Goal: Task Accomplishment & Management: Manage account settings

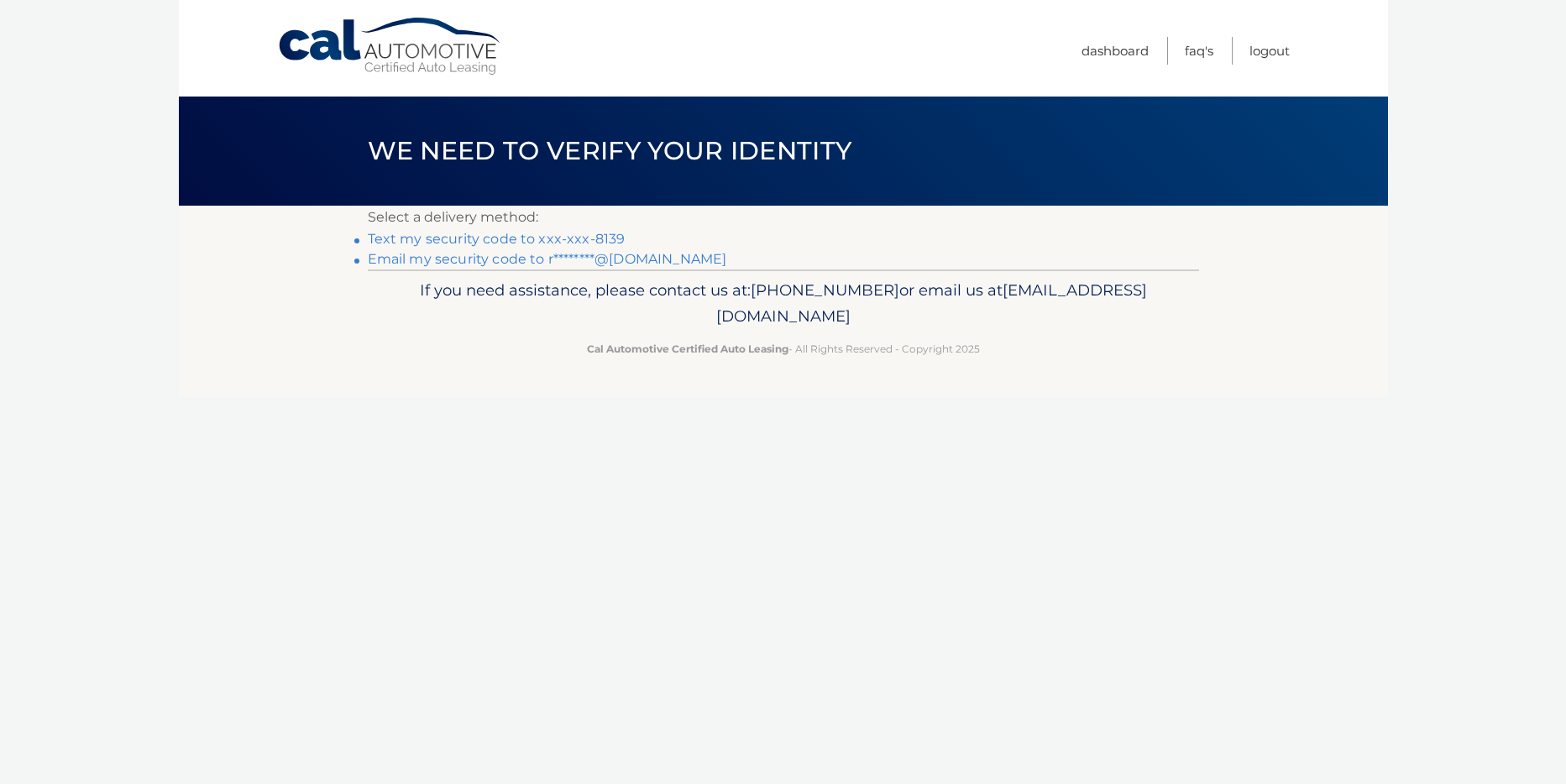
click at [505, 233] on link "Text my security code to xxx-xxx-8139" at bounding box center [496, 238] width 257 height 16
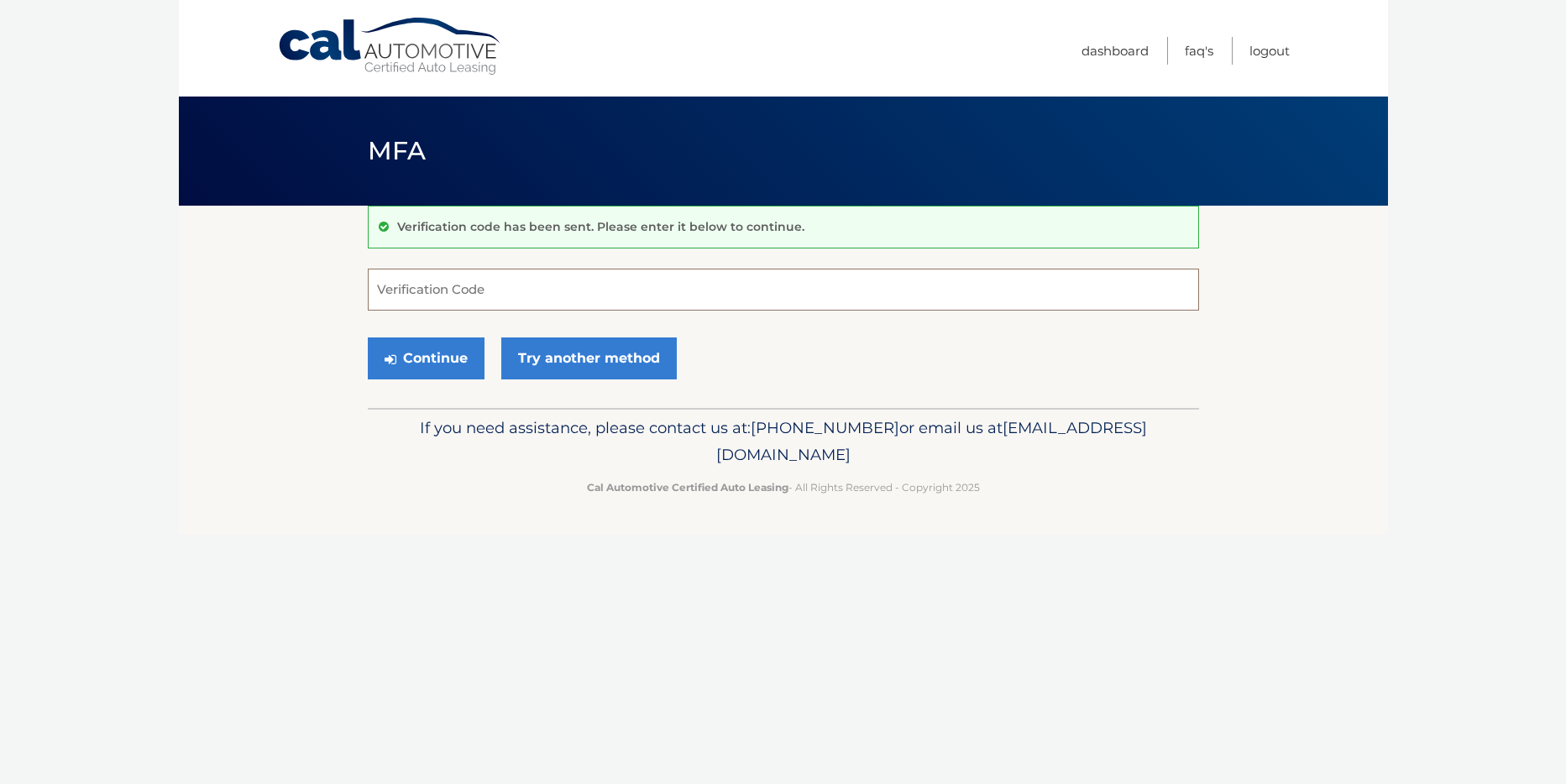
click at [403, 294] on input "Verification Code" at bounding box center [783, 290] width 831 height 42
type input "857709"
click at [442, 362] on button "Continue" at bounding box center [426, 359] width 117 height 42
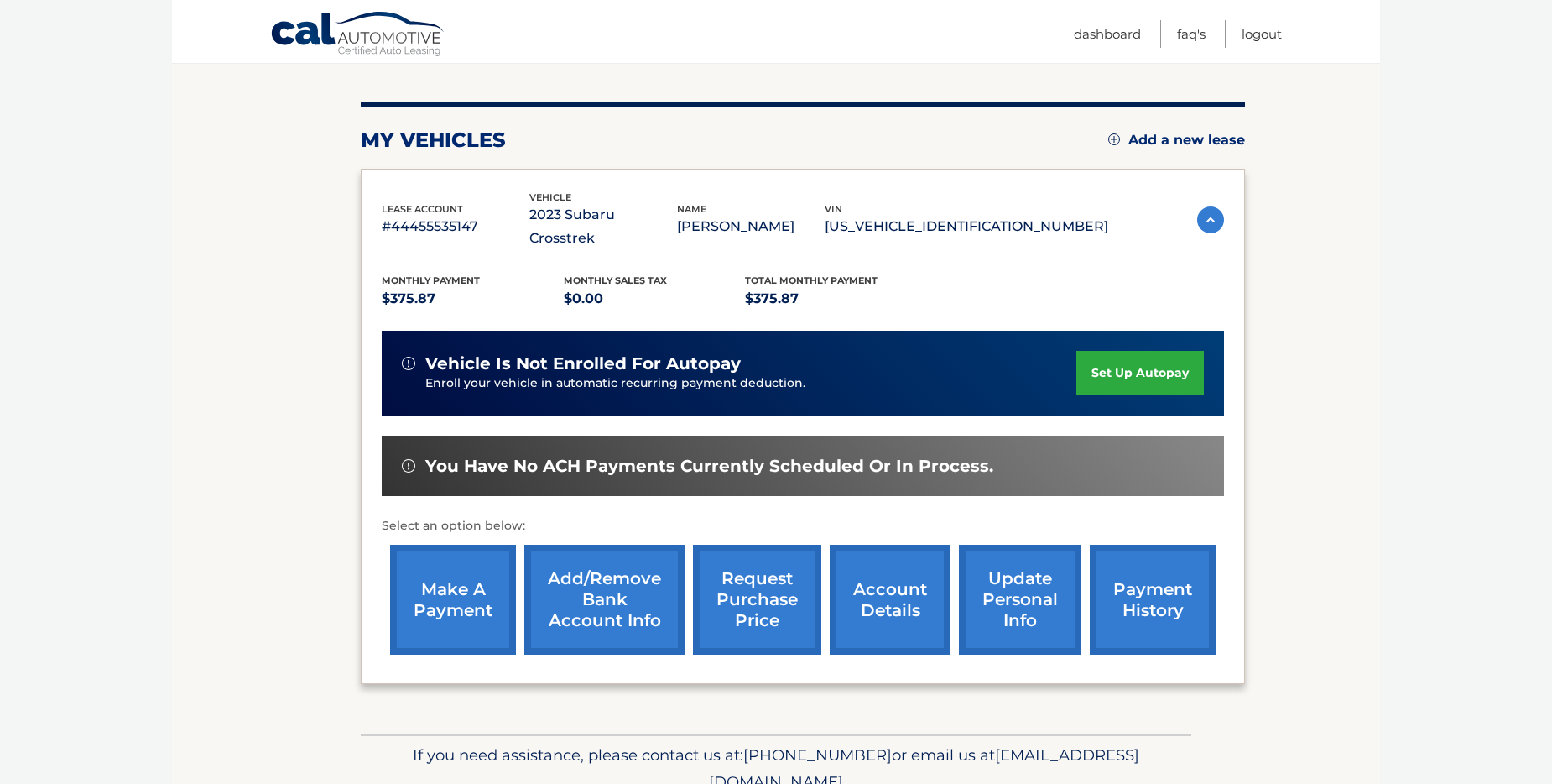
scroll to position [224, 0]
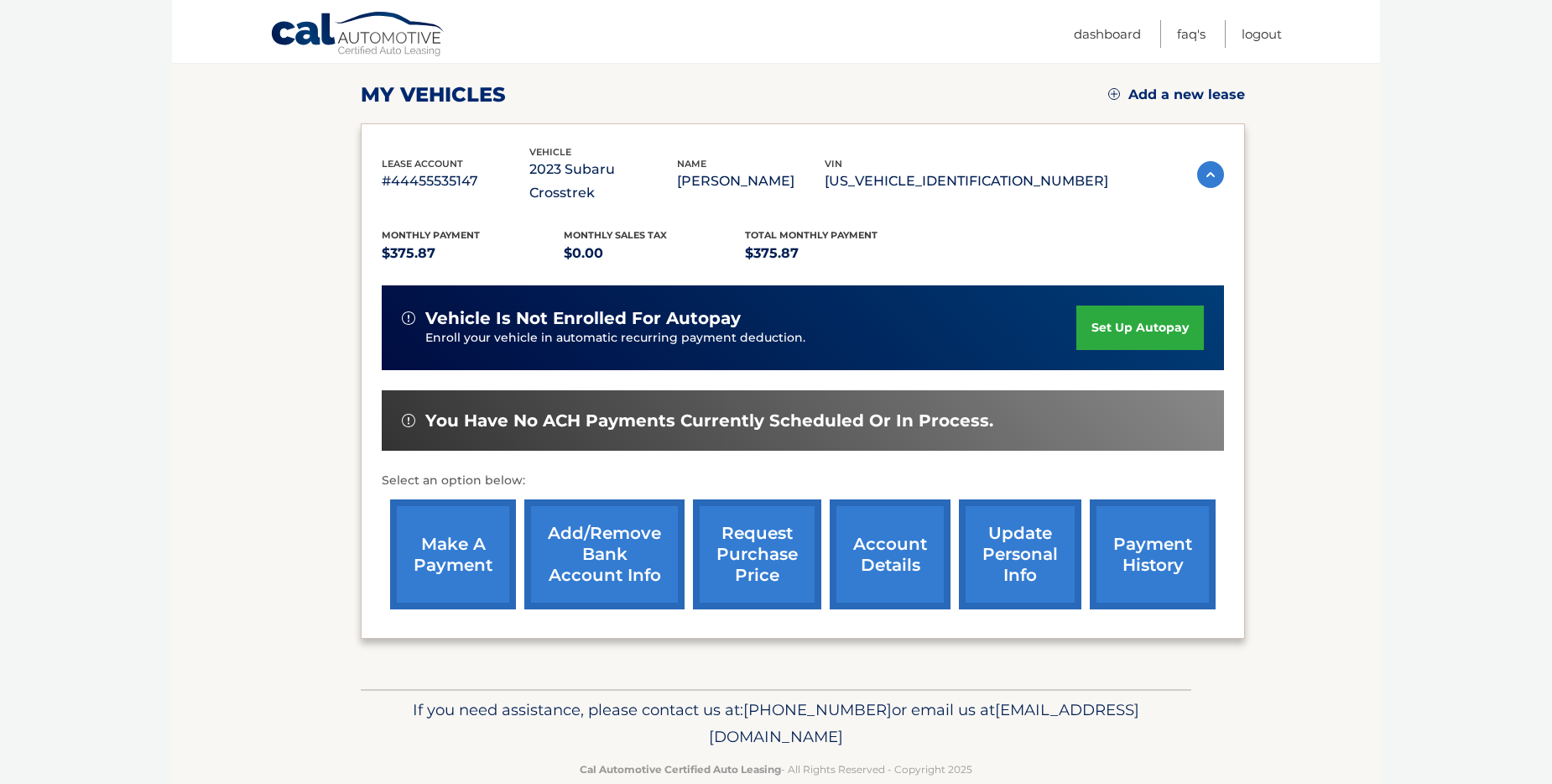
click at [461, 535] on link "make a payment" at bounding box center [453, 554] width 126 height 110
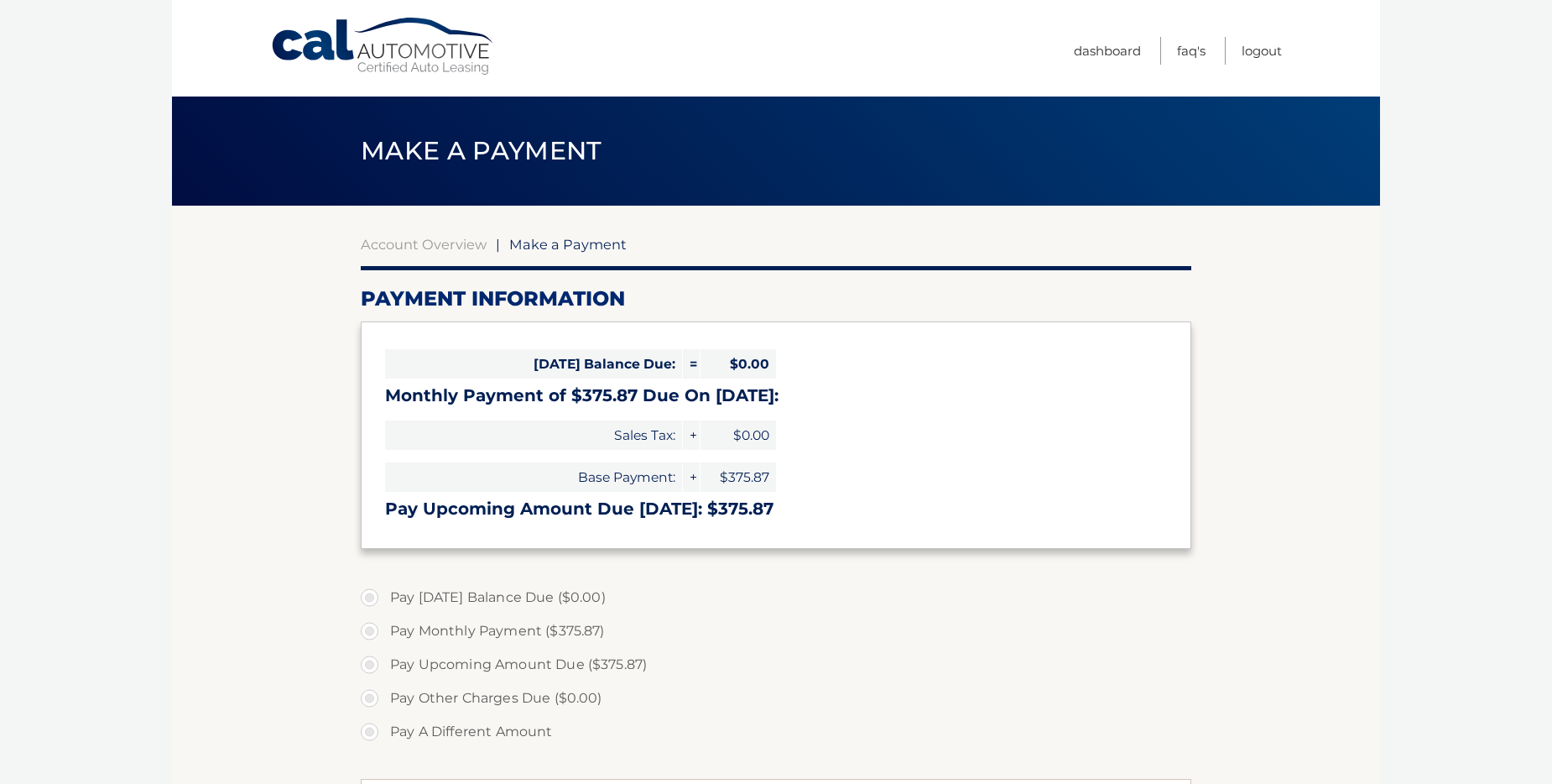
select select "ZThkZmQ4MGYtZTg1NC00OWY1LWFhZWQtMTQ4MWIyYmEzNzcx"
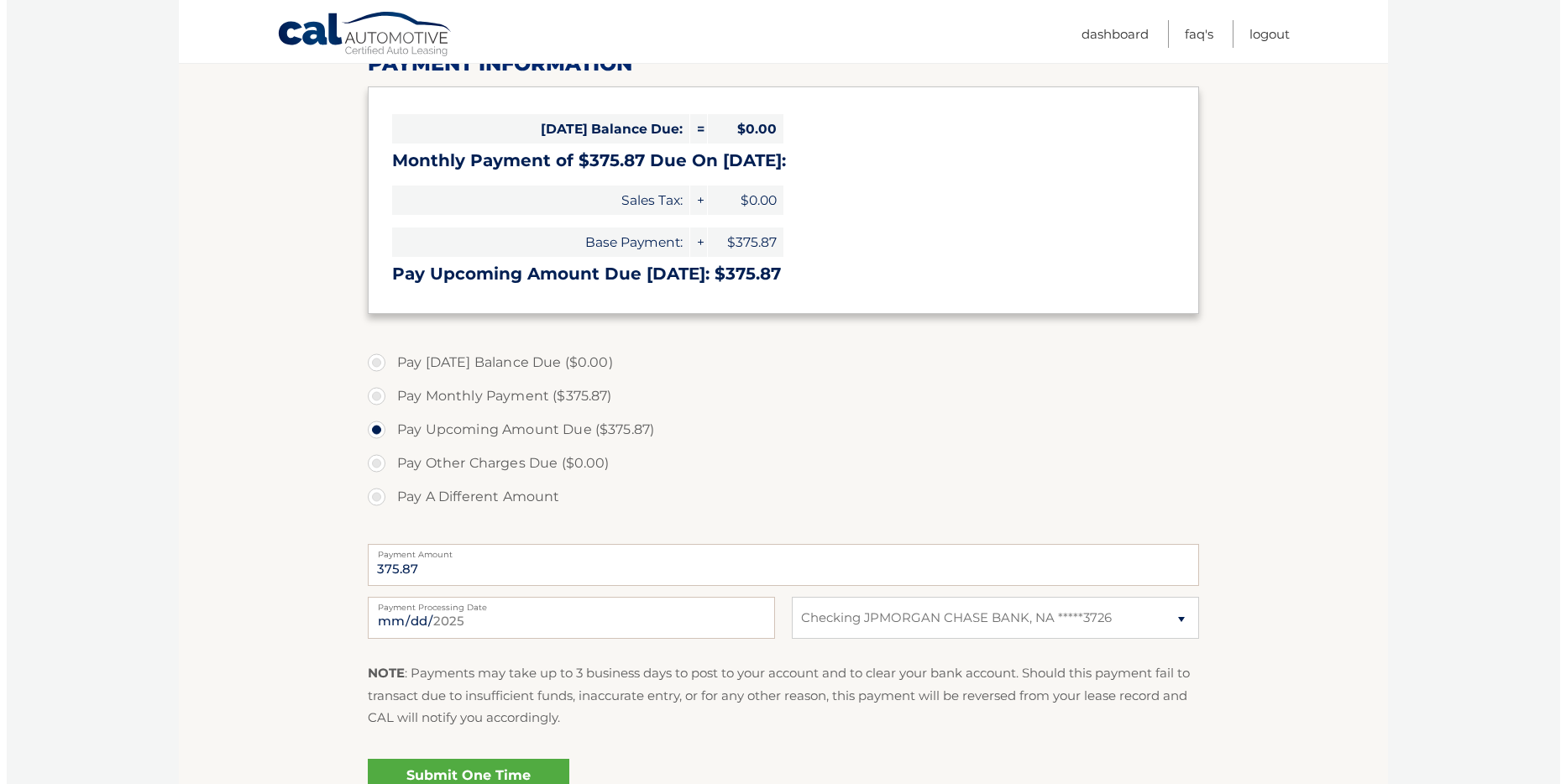
scroll to position [392, 0]
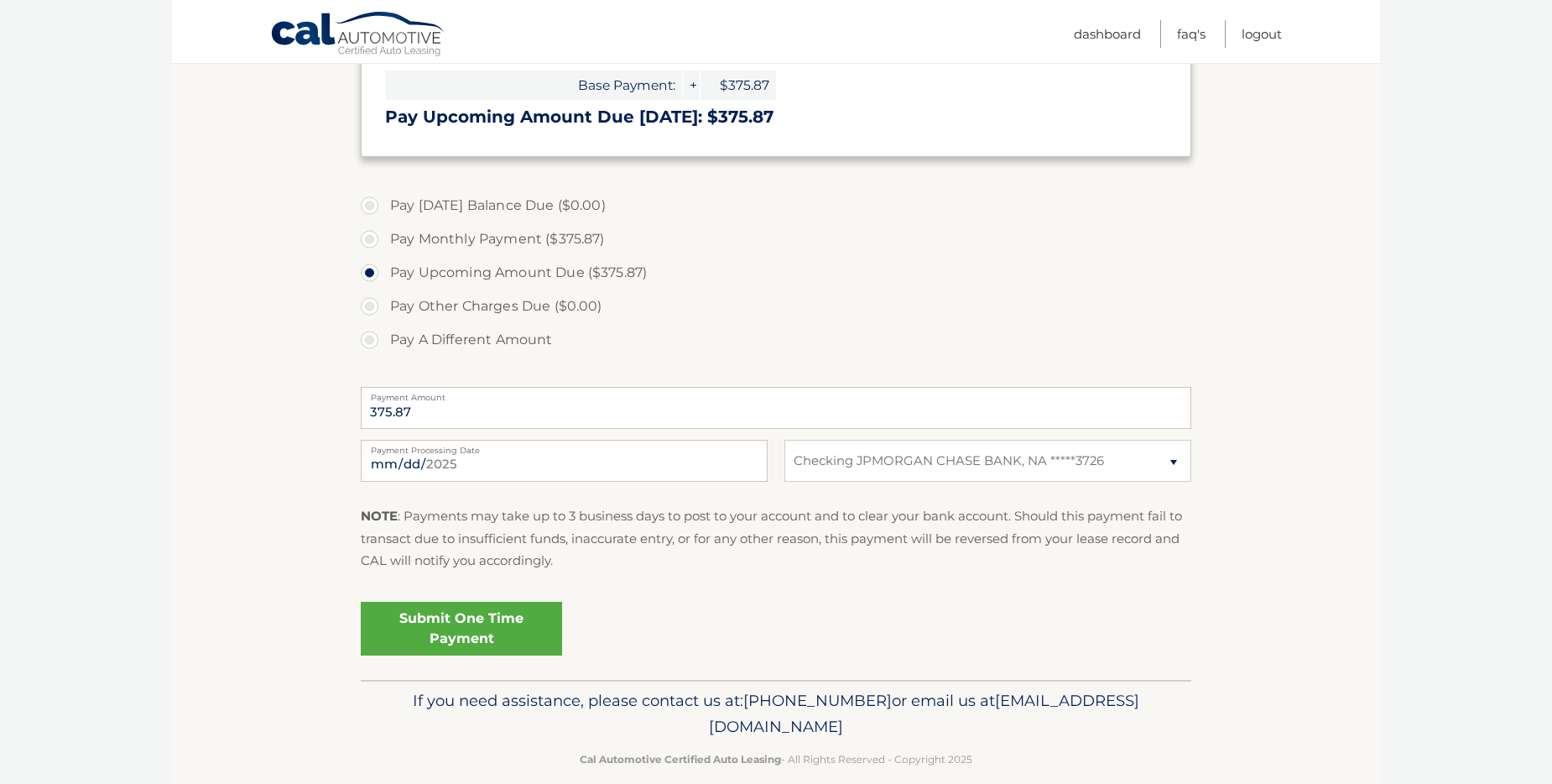
click at [463, 614] on link "Submit One Time Payment" at bounding box center [461, 628] width 202 height 54
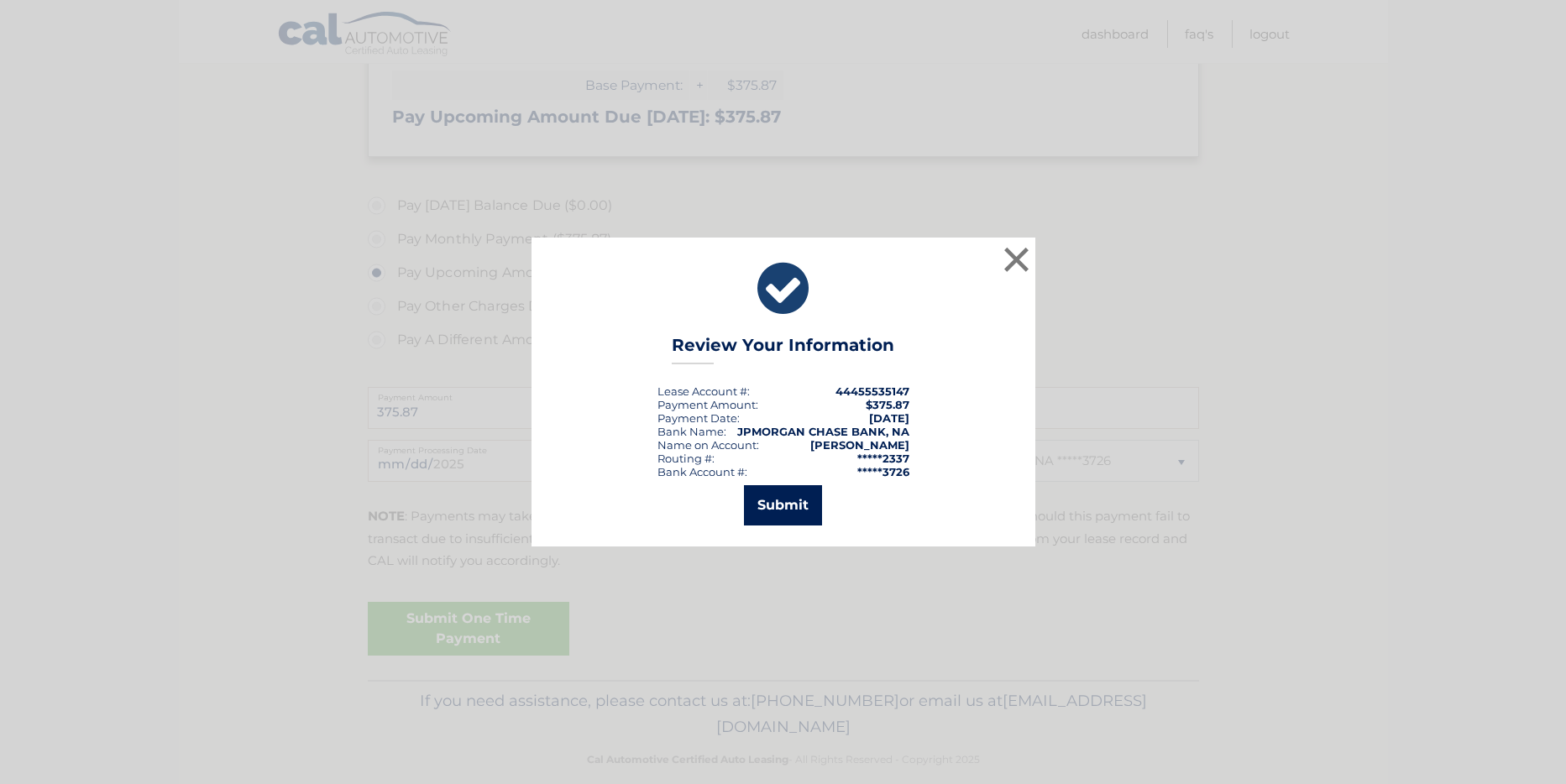
click at [786, 494] on button "Submit" at bounding box center [783, 505] width 78 height 40
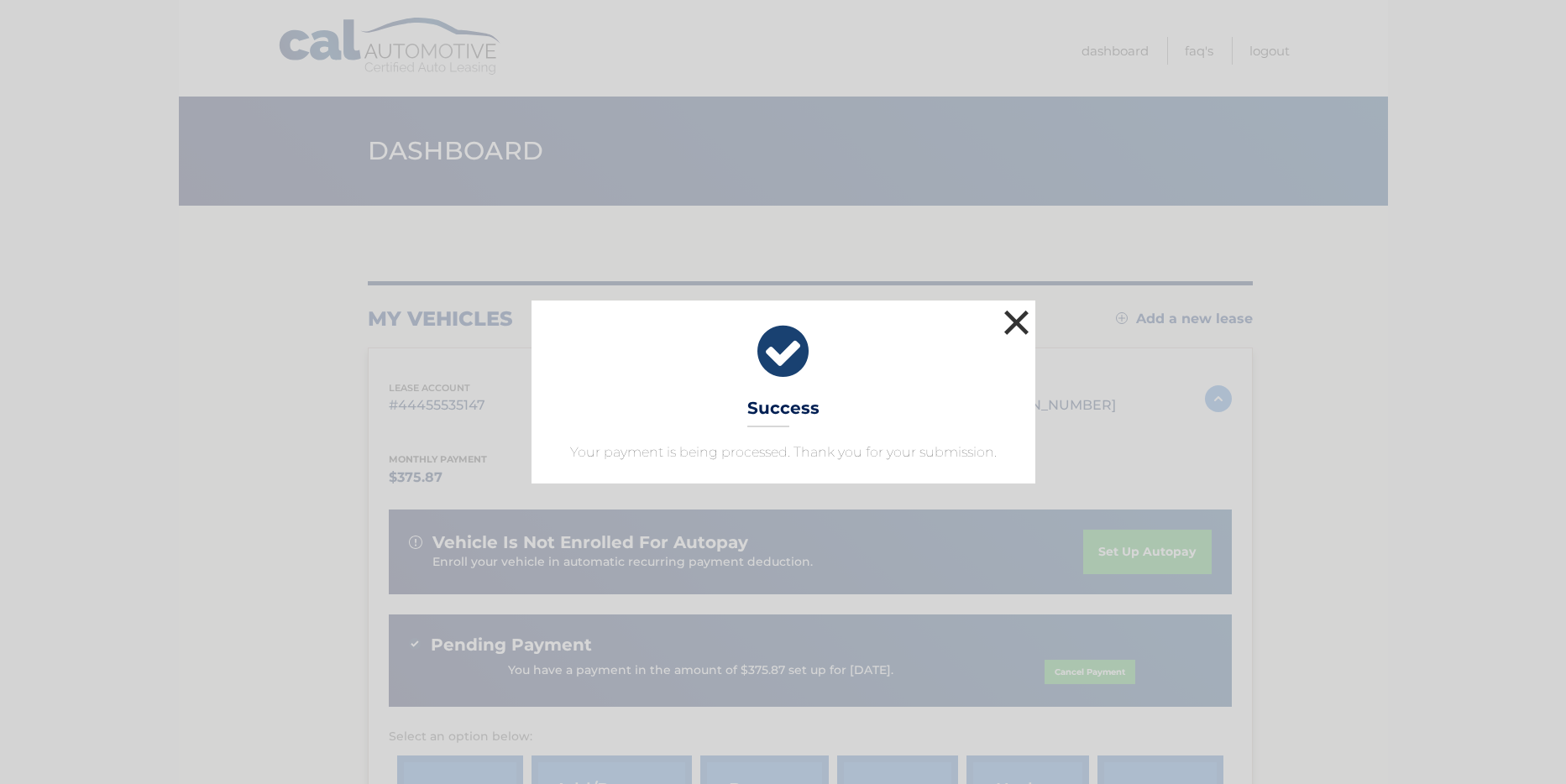
click at [1014, 325] on button "×" at bounding box center [1016, 321] width 33 height 33
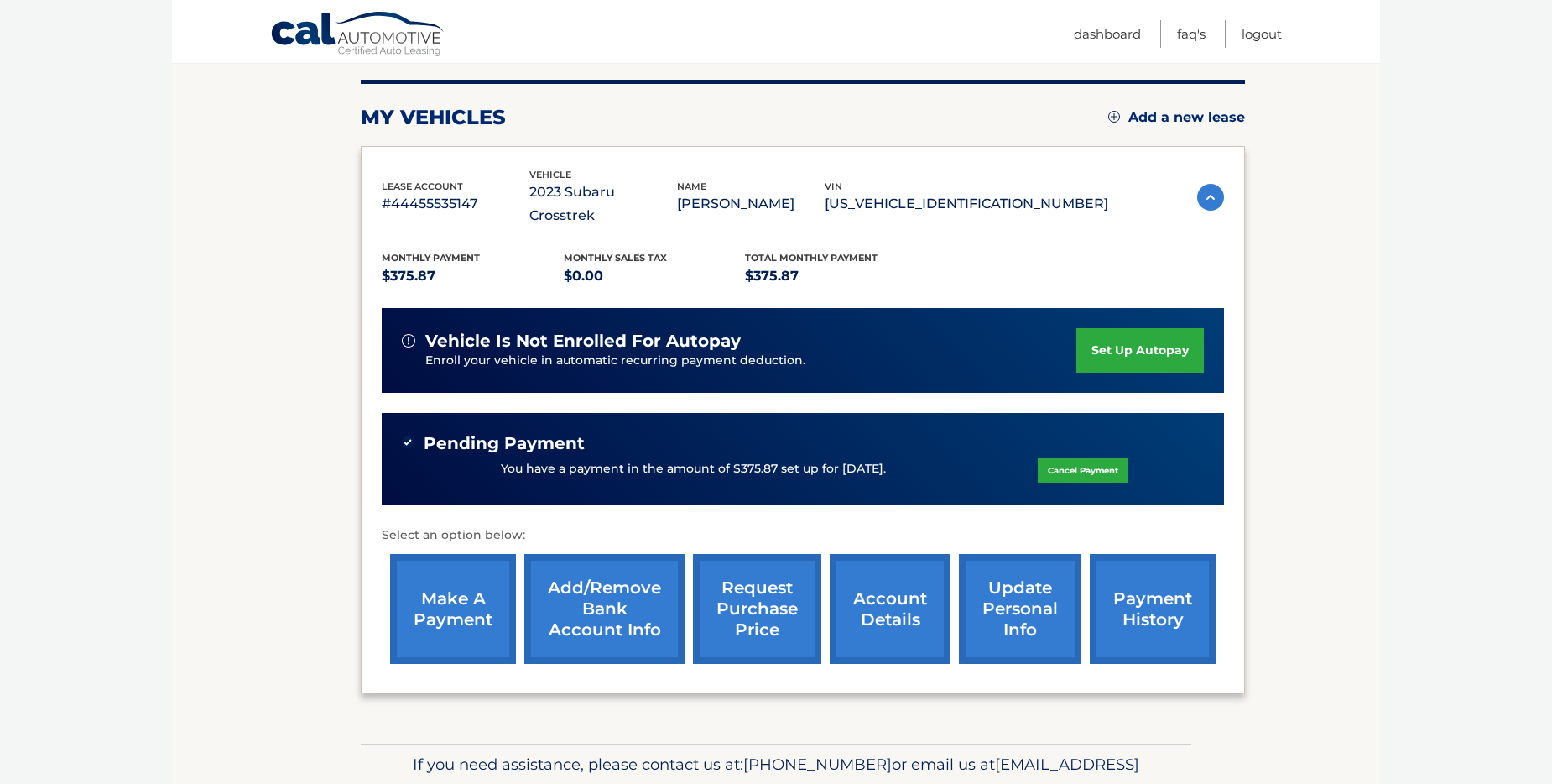
scroll to position [235, 0]
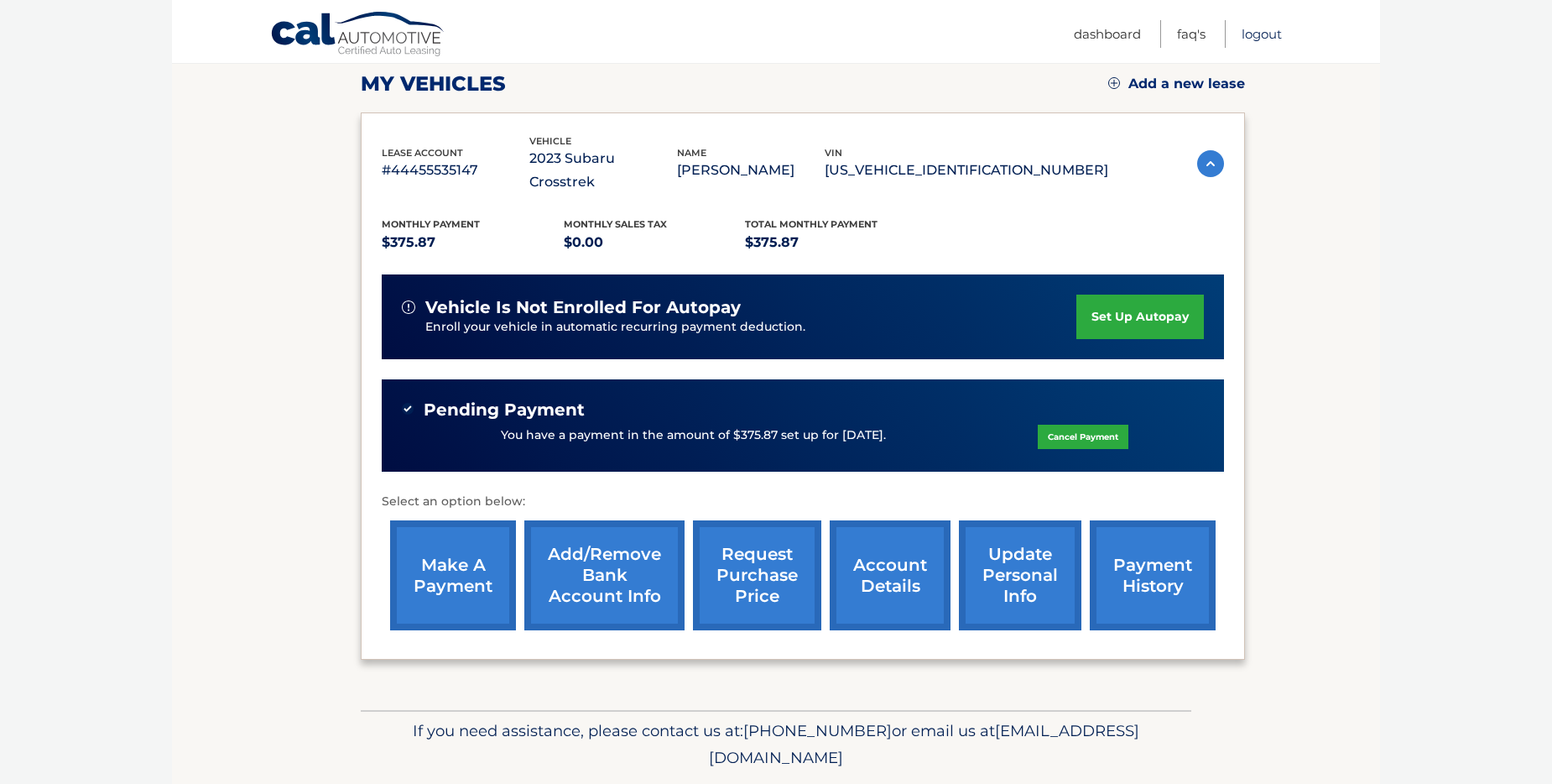
click at [1261, 36] on link "Logout" at bounding box center [1262, 33] width 40 height 28
